Goal: Task Accomplishment & Management: Complete application form

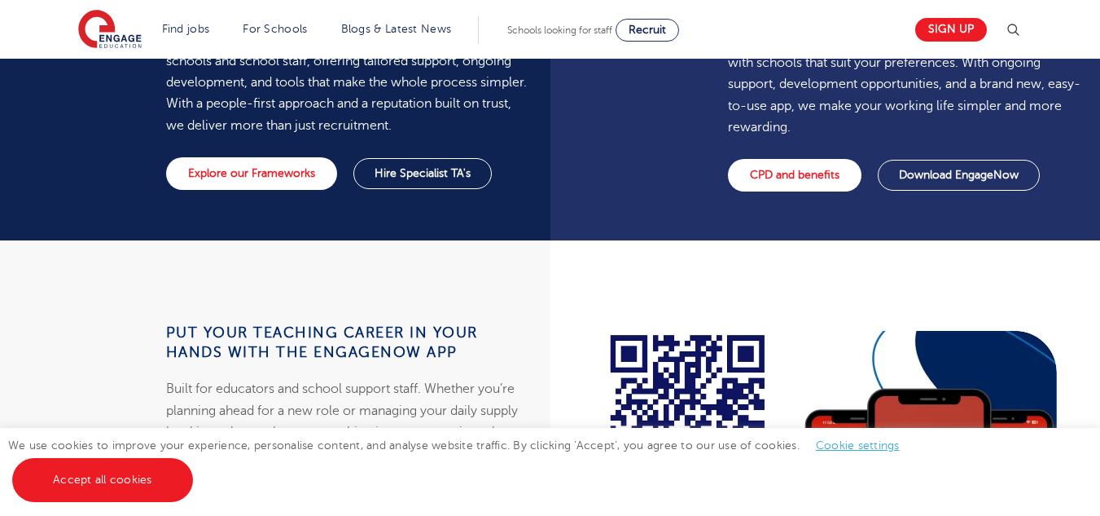
scroll to position [1303, 0]
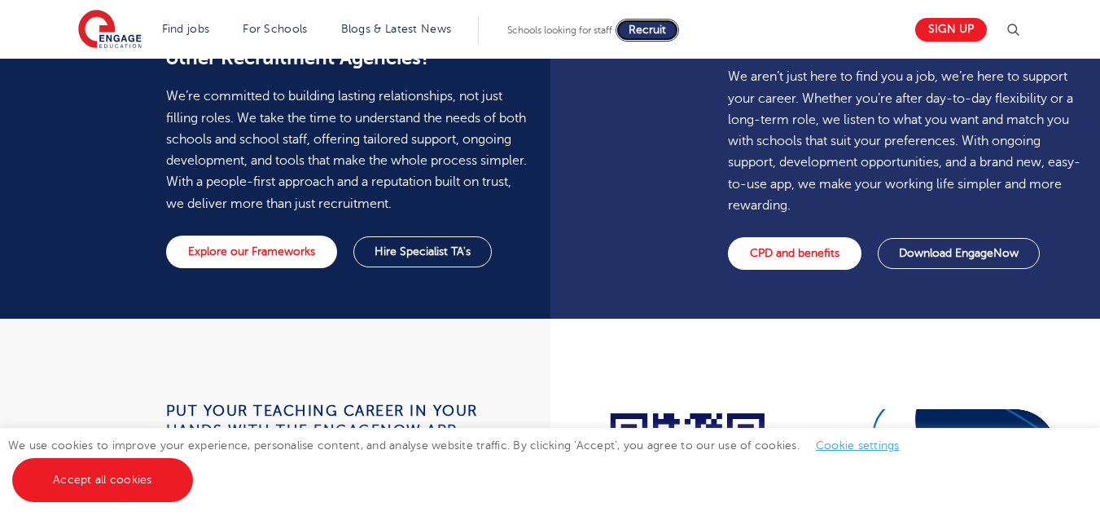
click at [634, 27] on link "Recruit" at bounding box center [648, 30] width 64 height 23
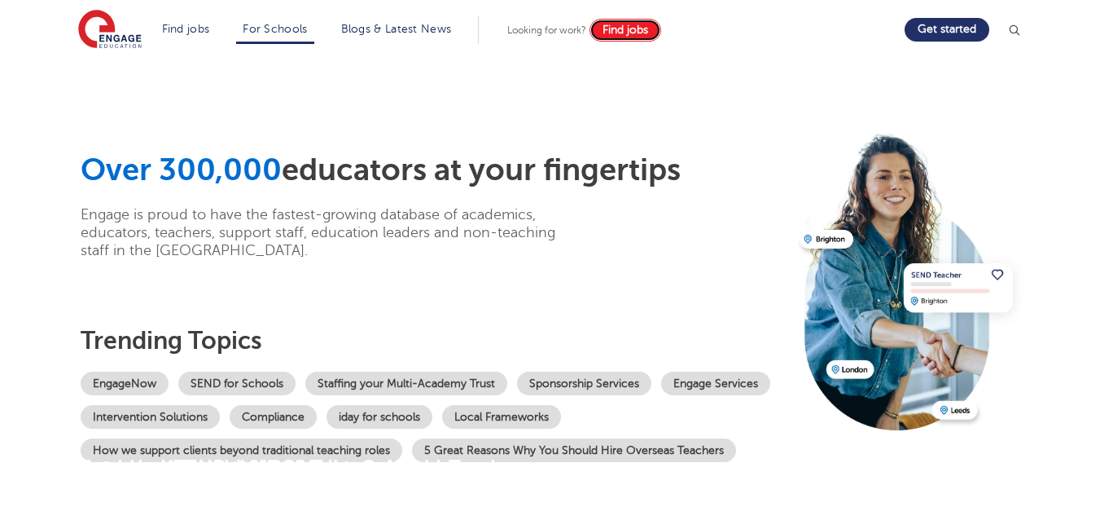
click at [629, 27] on span "Find jobs" at bounding box center [626, 30] width 46 height 12
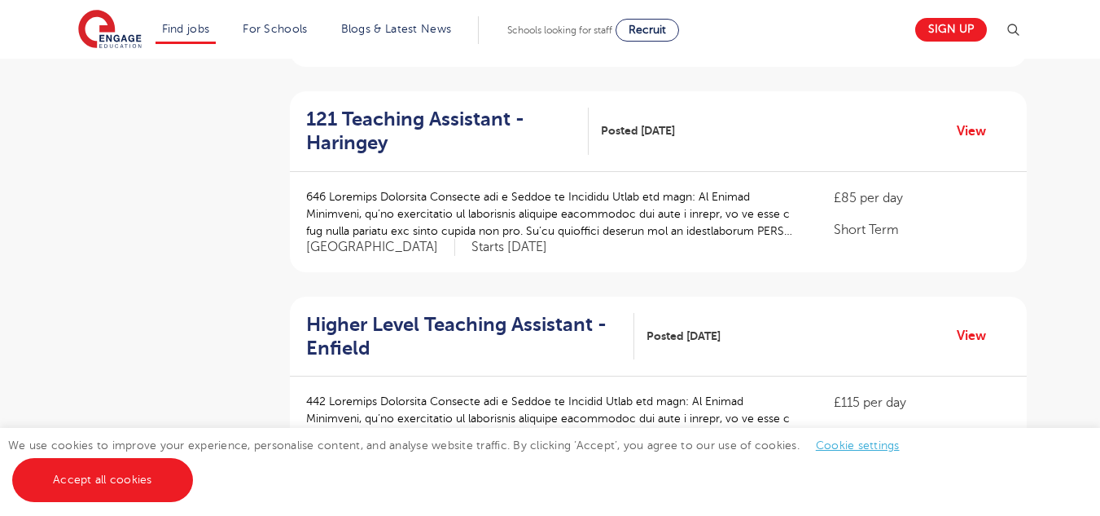
scroll to position [749, 0]
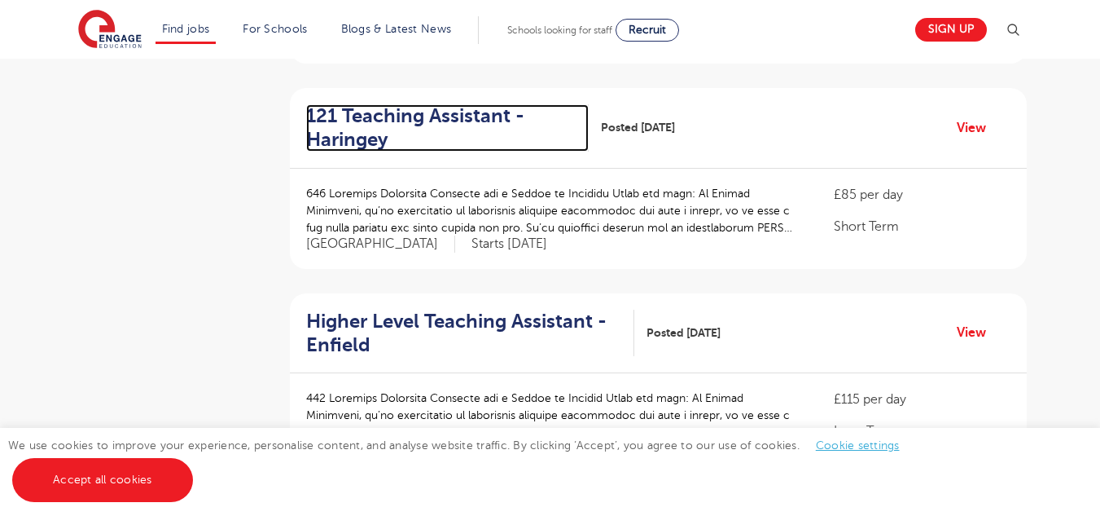
click at [388, 112] on h2 "121 Teaching Assistant - Haringey" at bounding box center [441, 127] width 270 height 47
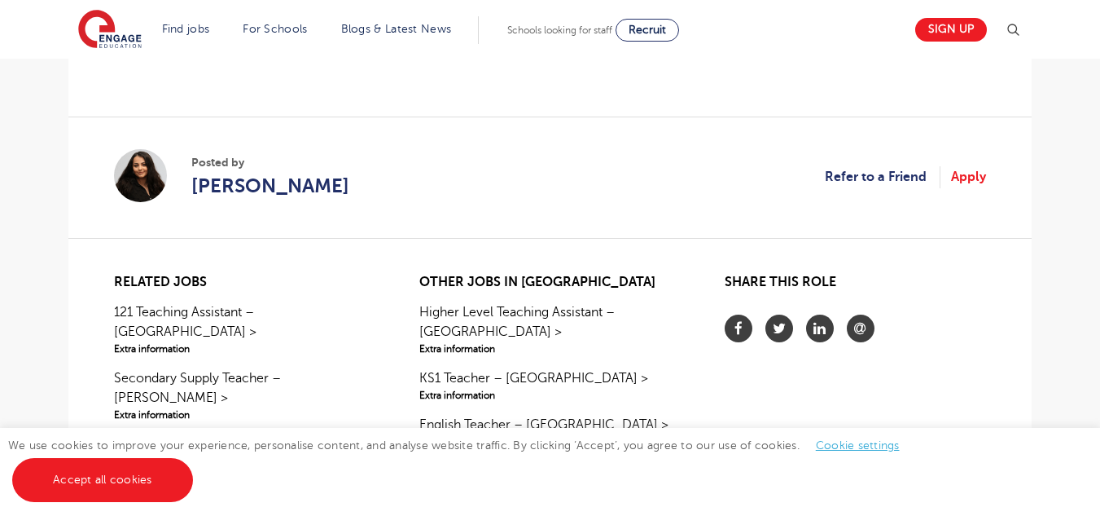
scroll to position [1336, 0]
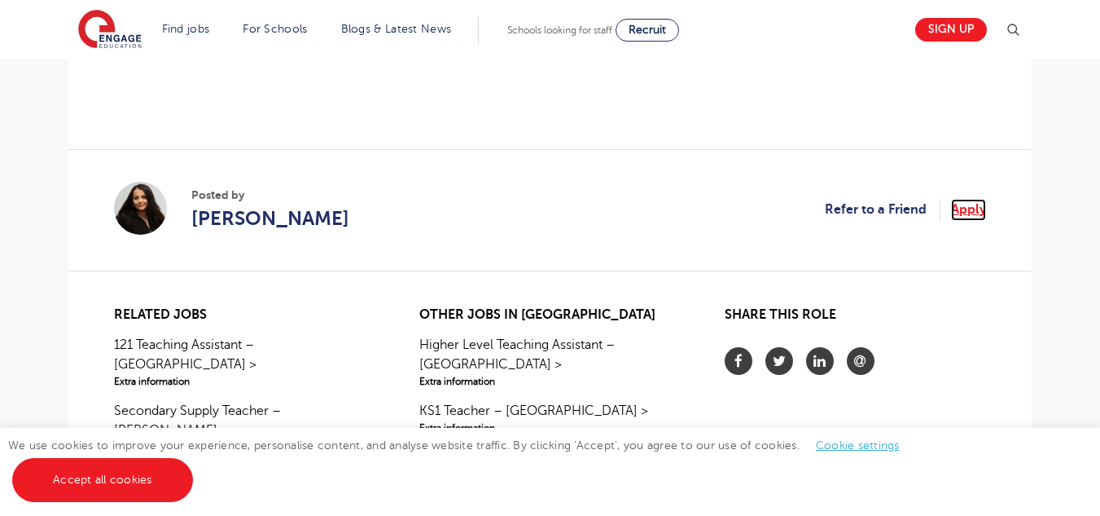
click at [977, 219] on link "Apply" at bounding box center [968, 209] width 35 height 21
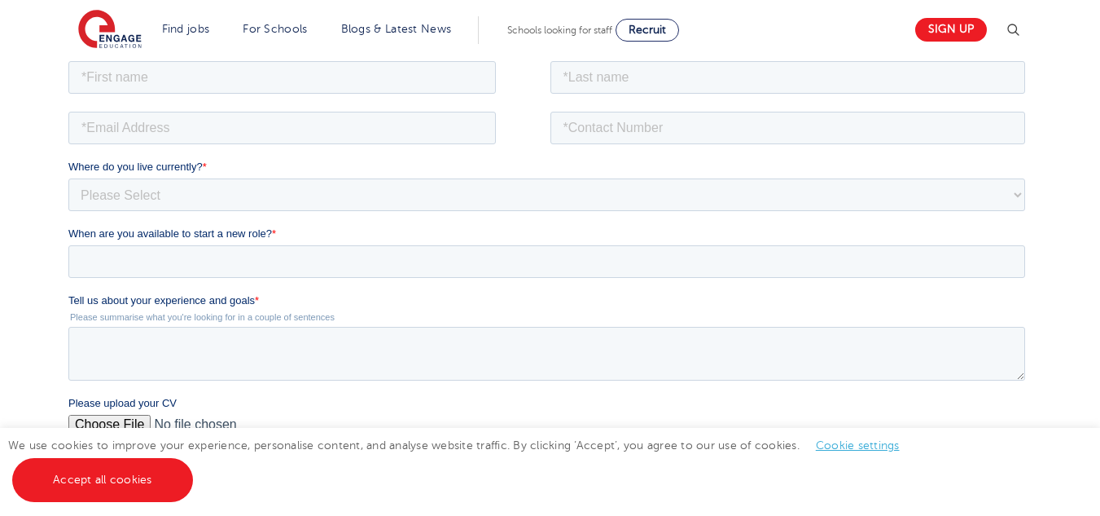
scroll to position [259, 0]
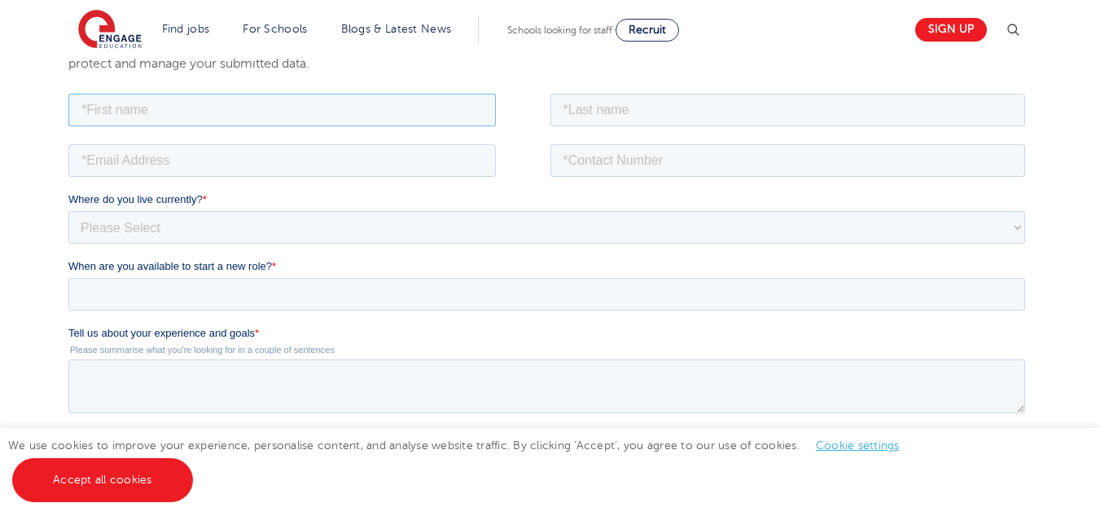
click at [353, 118] on input "text" at bounding box center [282, 109] width 428 height 33
type input "[PERSON_NAME]"
click at [612, 102] on input "text" at bounding box center [789, 109] width 476 height 33
type input "Udekwe"
click at [322, 169] on input "email" at bounding box center [282, 159] width 428 height 33
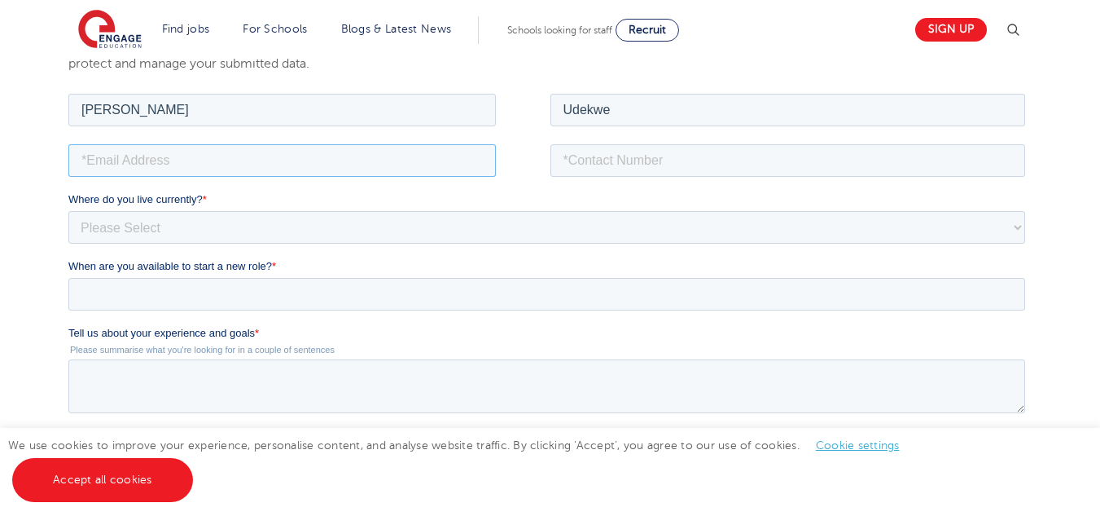
type input "[EMAIL_ADDRESS][DOMAIN_NAME]"
click at [698, 168] on input "tel" at bounding box center [789, 159] width 476 height 33
type input "[PHONE_NUMBER]"
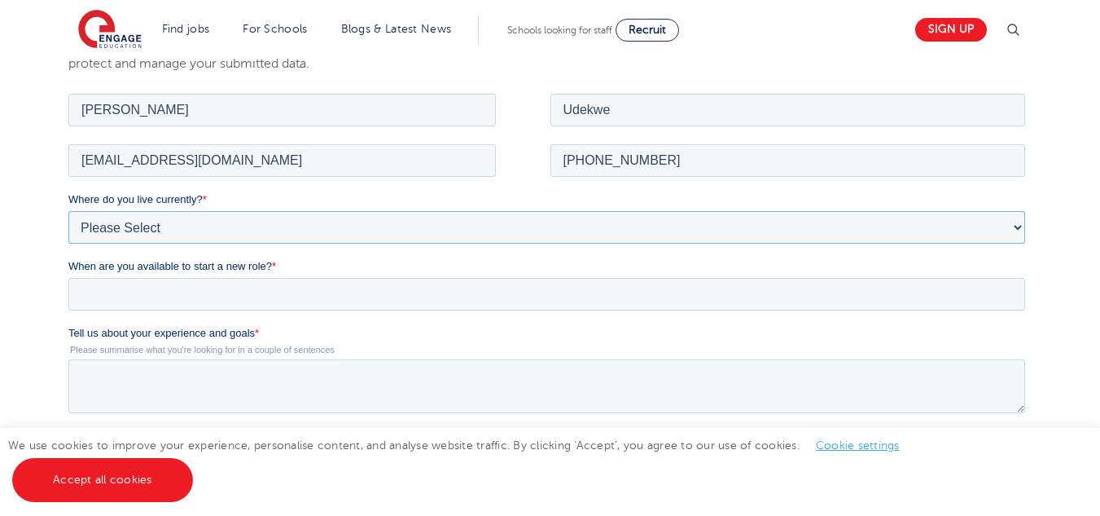
click at [283, 217] on select "Please Select [GEOGRAPHIC_DATA] [GEOGRAPHIC_DATA] [GEOGRAPHIC_DATA] [GEOGRAPHIC…" at bounding box center [546, 226] width 957 height 33
select select "UK"
click at [68, 210] on select "Please Select [GEOGRAPHIC_DATA] [GEOGRAPHIC_DATA] [GEOGRAPHIC_DATA] [GEOGRAPHIC…" at bounding box center [546, 226] width 957 height 33
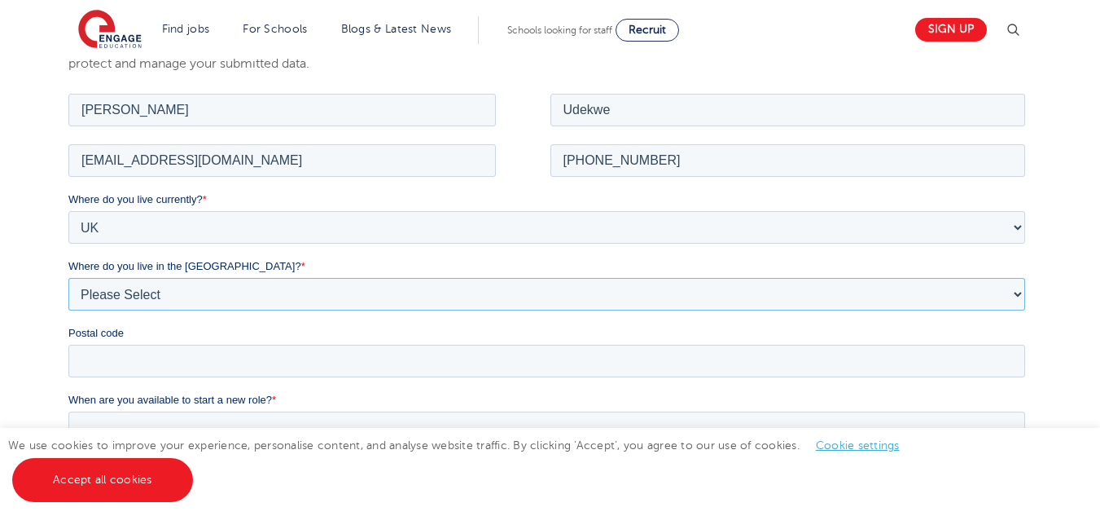
click at [170, 284] on select "Please Select Overseas [GEOGRAPHIC_DATA] [GEOGRAPHIC_DATA] [GEOGRAPHIC_DATA] [G…" at bounding box center [546, 293] width 957 height 33
click at [20, 183] on div "We will store your first name, last name, email address, contact number, locati…" at bounding box center [550, 412] width 1100 height 870
